Goal: Task Accomplishment & Management: Manage account settings

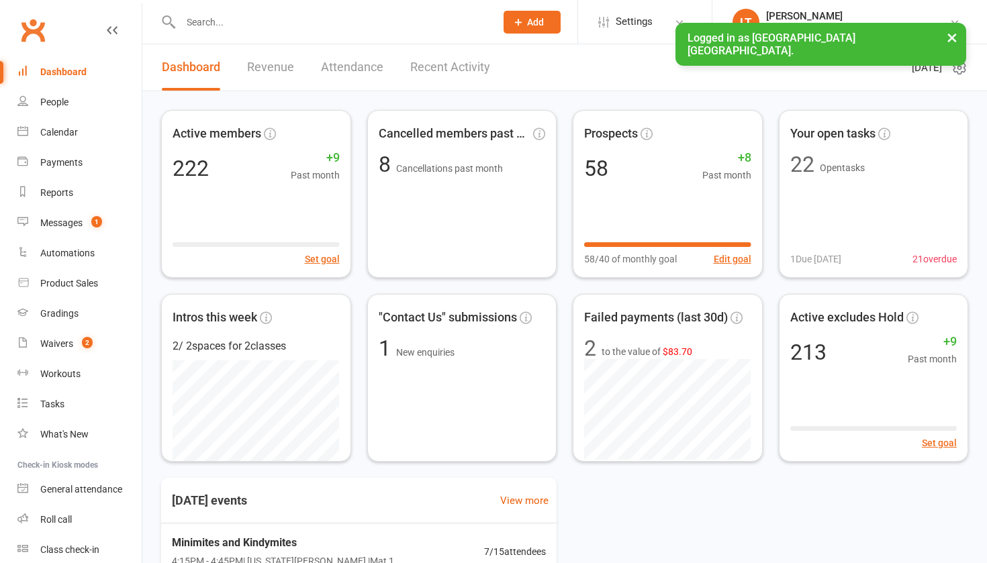
click at [245, 23] on input "text" at bounding box center [331, 22] width 309 height 19
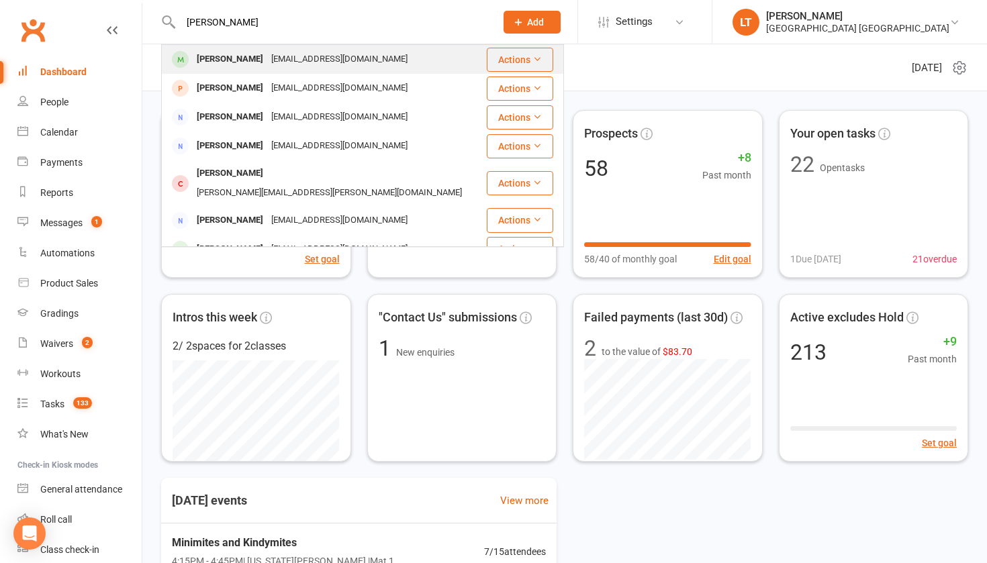
type input "[PERSON_NAME]"
click at [219, 60] on div "[PERSON_NAME]" at bounding box center [230, 59] width 75 height 19
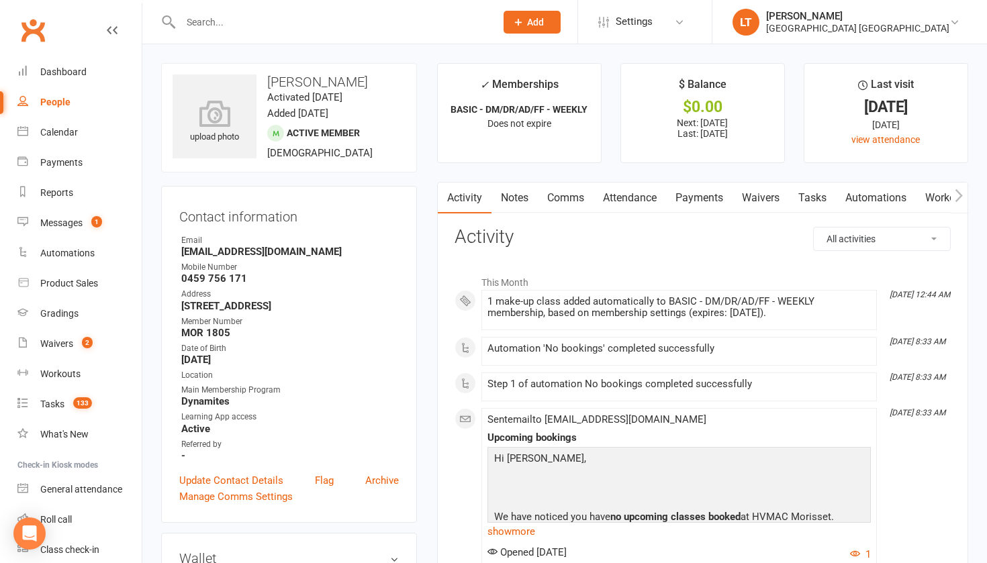
click at [229, 18] on input "text" at bounding box center [331, 22] width 309 height 19
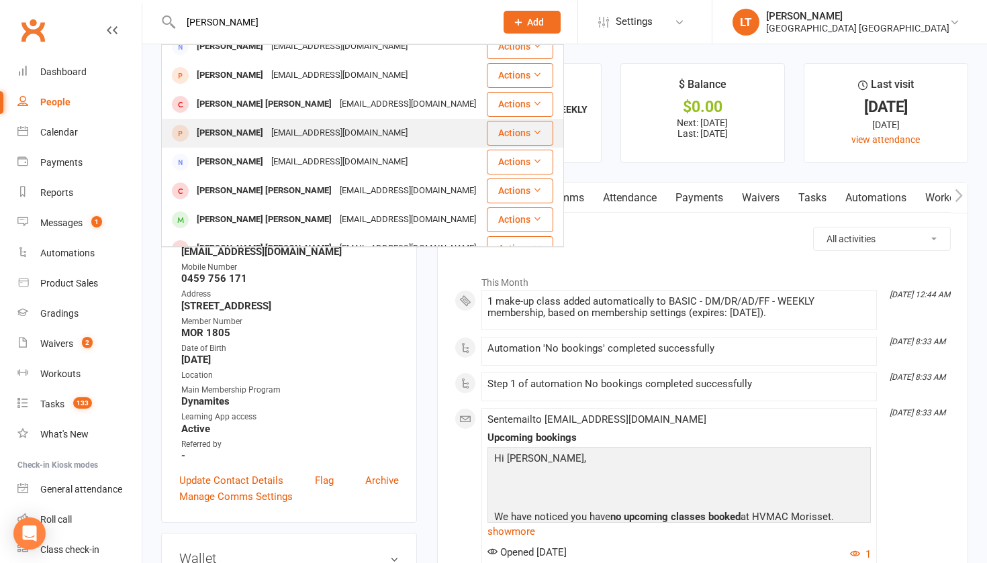
scroll to position [68, 0]
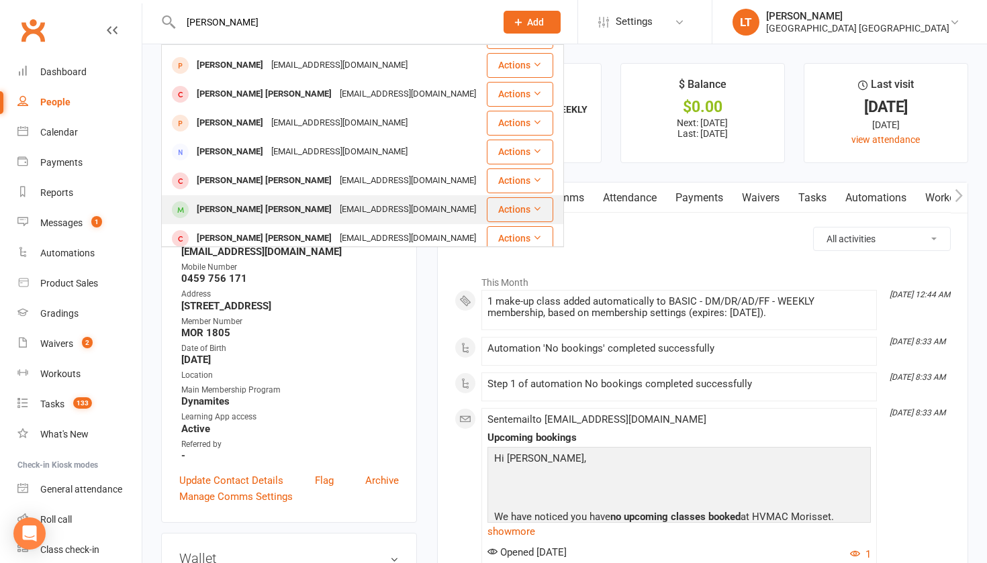
type input "[PERSON_NAME]"
click at [240, 200] on div "[PERSON_NAME] [PERSON_NAME]" at bounding box center [264, 209] width 143 height 19
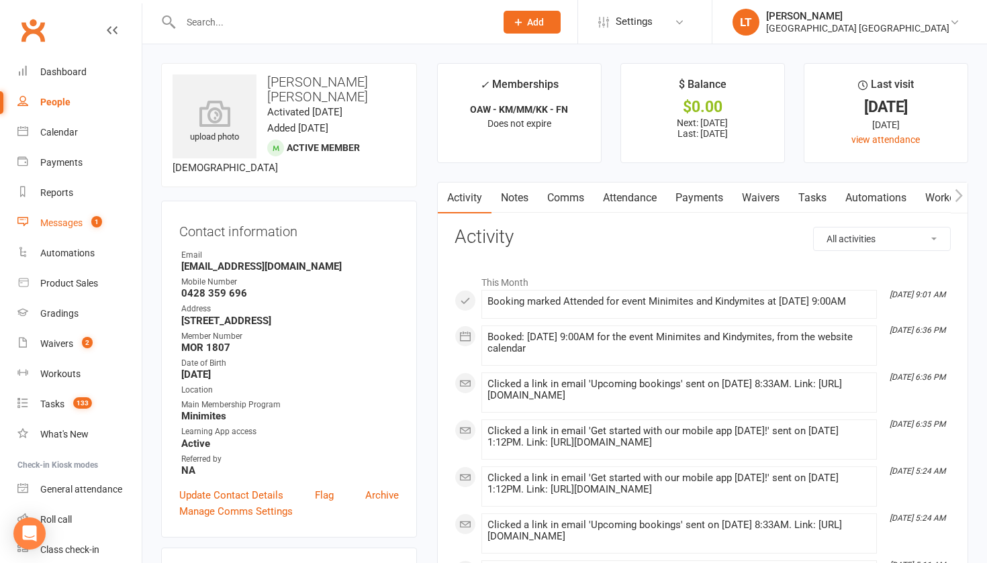
click at [63, 217] on div "Messages" at bounding box center [61, 222] width 42 height 11
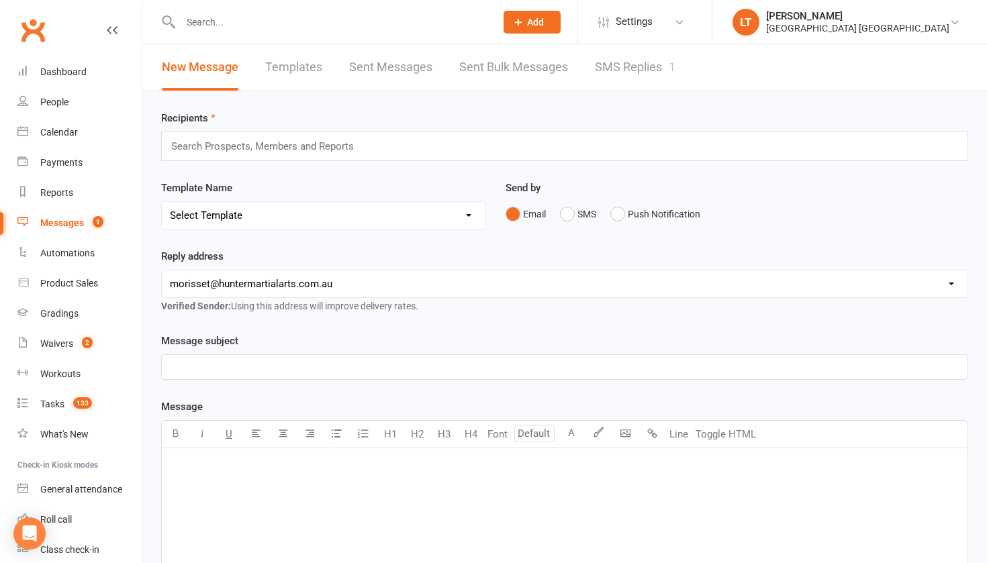
click at [632, 69] on link "SMS Replies 1" at bounding box center [635, 67] width 81 height 46
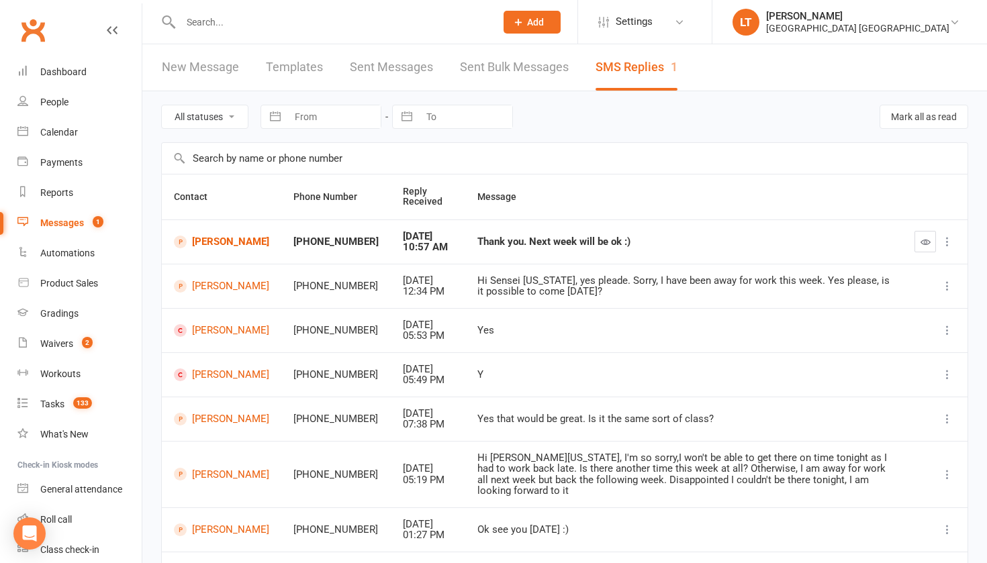
click at [205, 15] on input "text" at bounding box center [331, 22] width 309 height 19
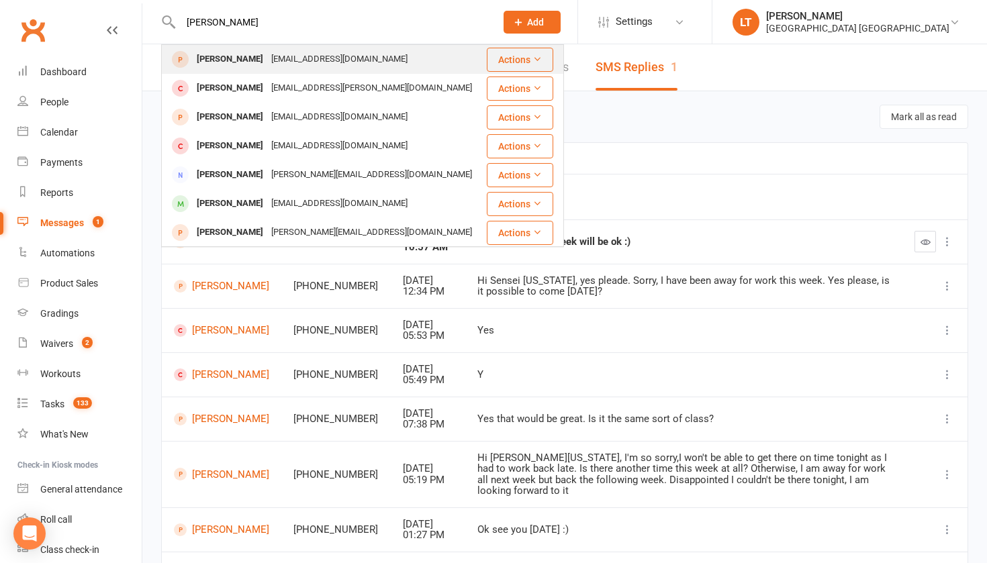
type input "[PERSON_NAME]"
click at [215, 54] on div "[PERSON_NAME]" at bounding box center [230, 59] width 75 height 19
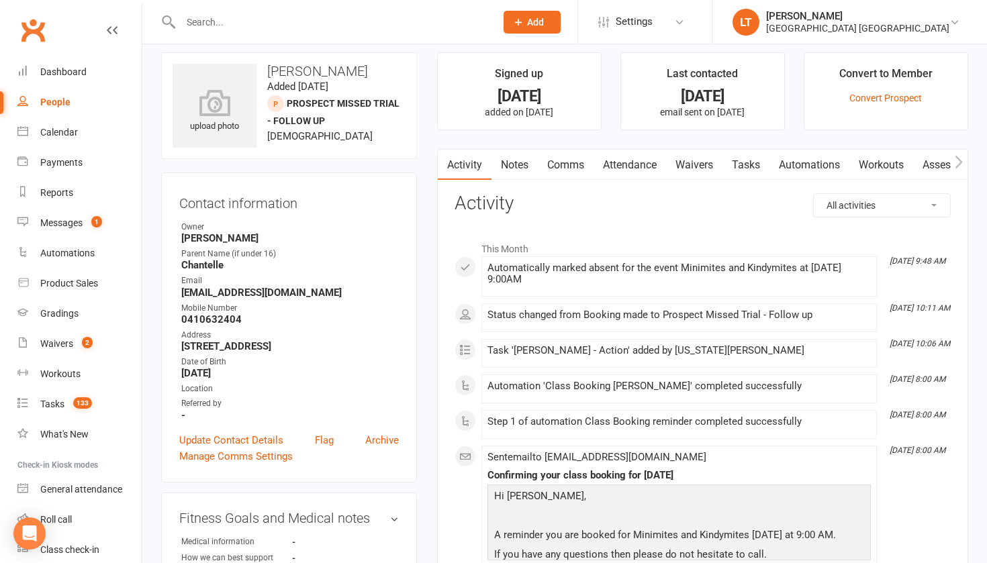
scroll to position [12, 0]
click at [214, 20] on input "text" at bounding box center [331, 22] width 309 height 19
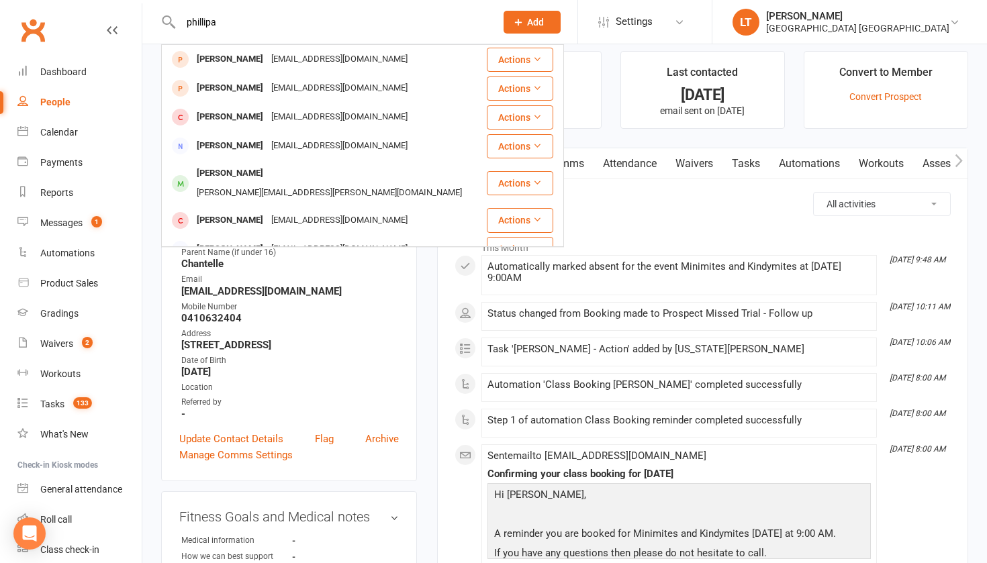
type input "[PERSON_NAME]"
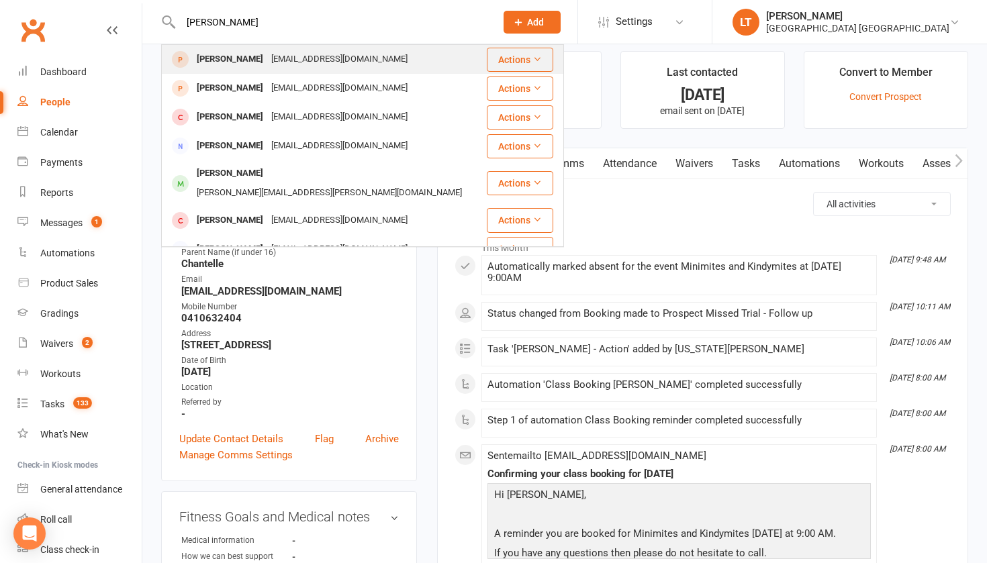
drag, startPoint x: 234, startPoint y: 37, endPoint x: 242, endPoint y: 63, distance: 27.4
click at [242, 63] on div "[PERSON_NAME]" at bounding box center [230, 59] width 75 height 19
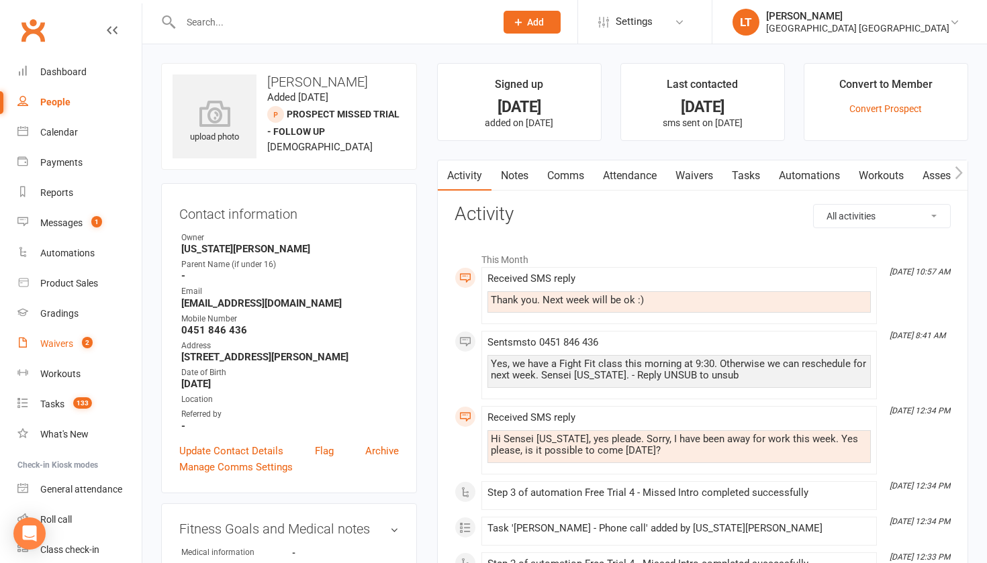
click at [61, 356] on link "Waivers 2" at bounding box center [79, 344] width 124 height 30
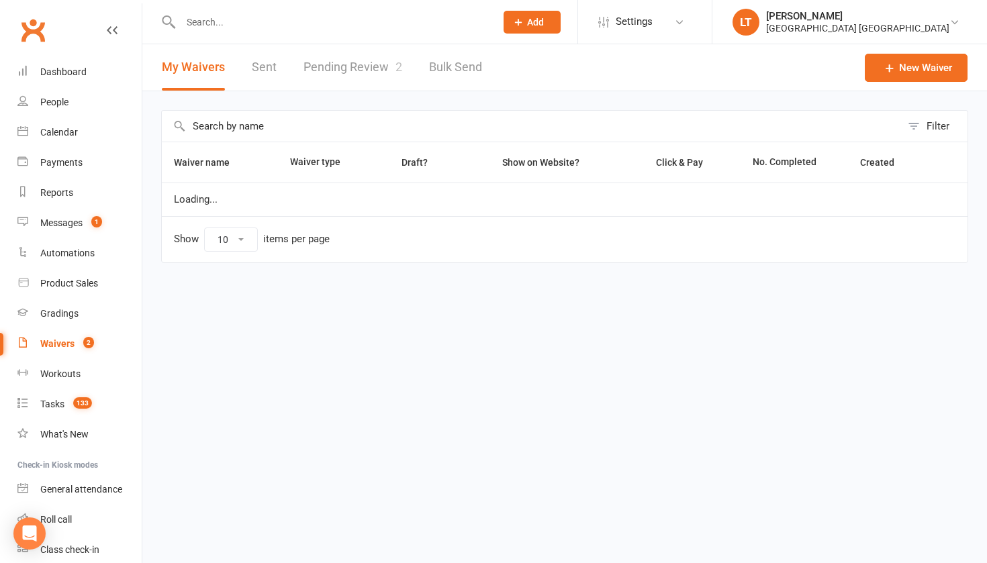
select select "50"
click at [371, 62] on link "Pending Review 2" at bounding box center [352, 67] width 99 height 46
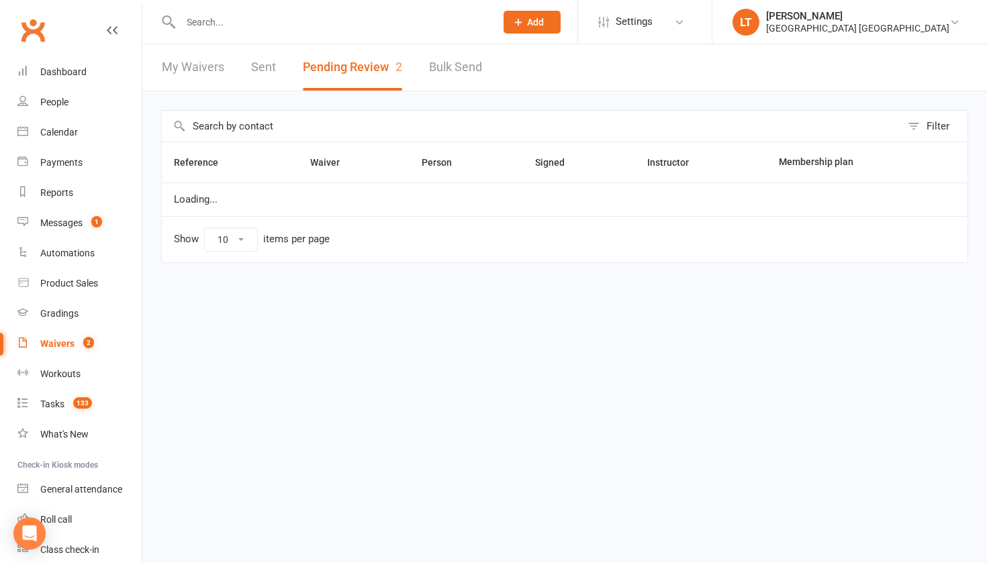
select select "50"
